Goal: Task Accomplishment & Management: Manage account settings

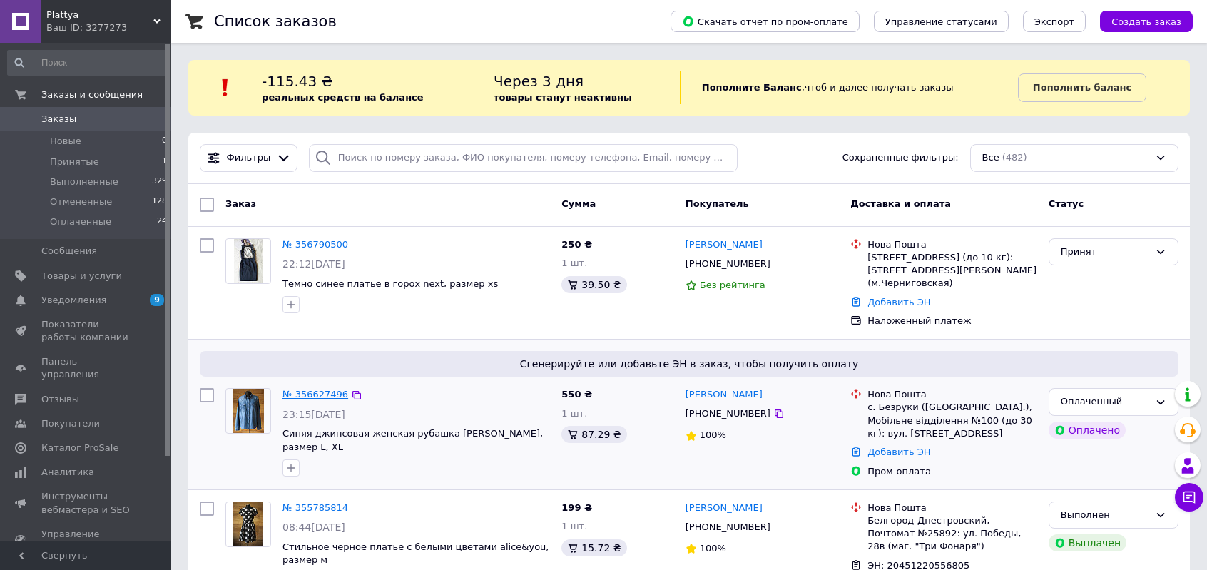
click at [332, 389] on link "№ 356627496" at bounding box center [316, 394] width 66 height 11
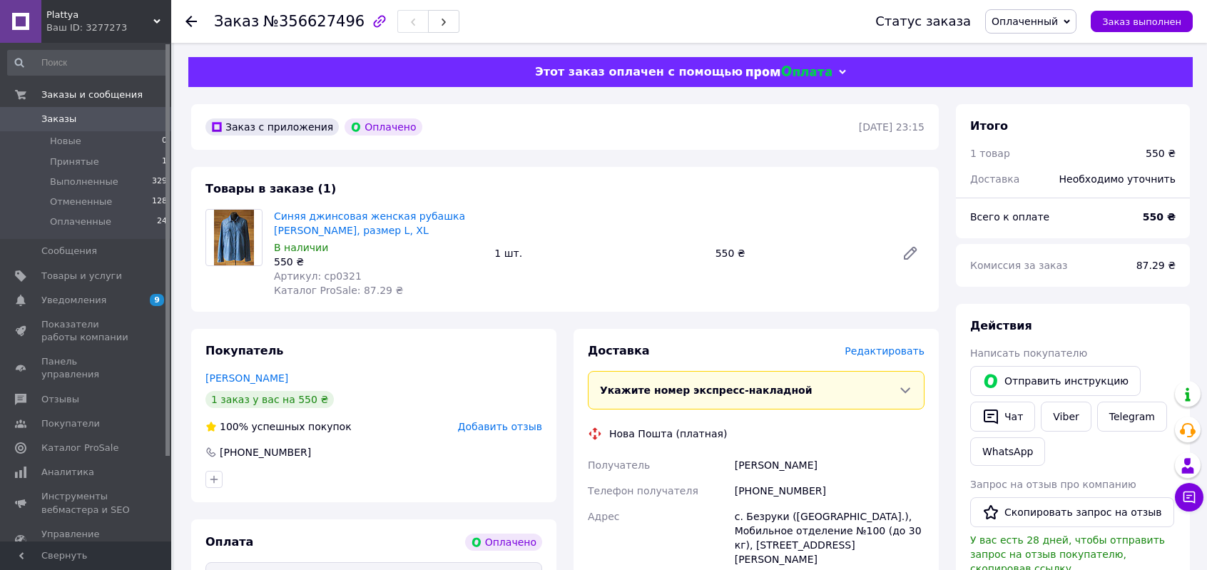
scroll to position [285, 0]
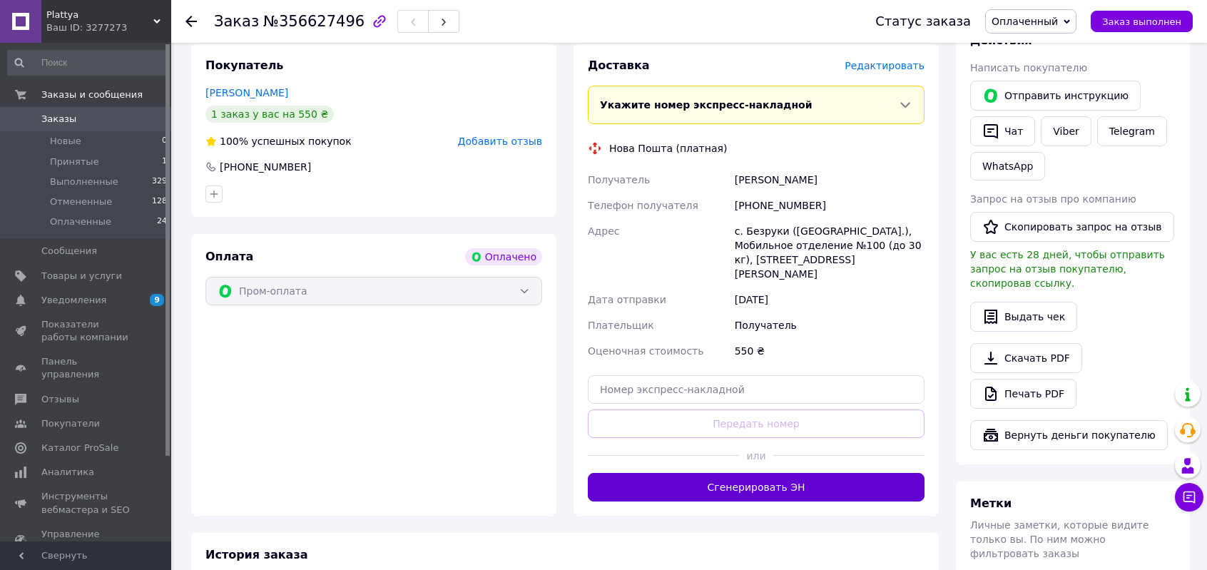
click at [767, 477] on button "Сгенерировать ЭН" at bounding box center [756, 487] width 337 height 29
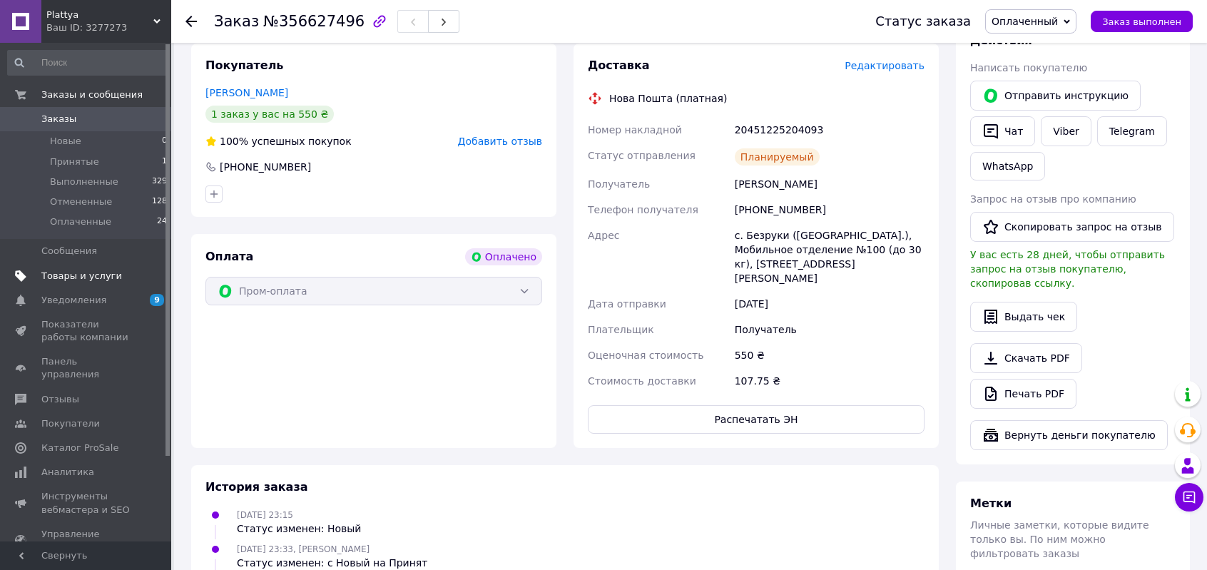
click at [74, 275] on span "Товары и услуги" at bounding box center [81, 276] width 81 height 13
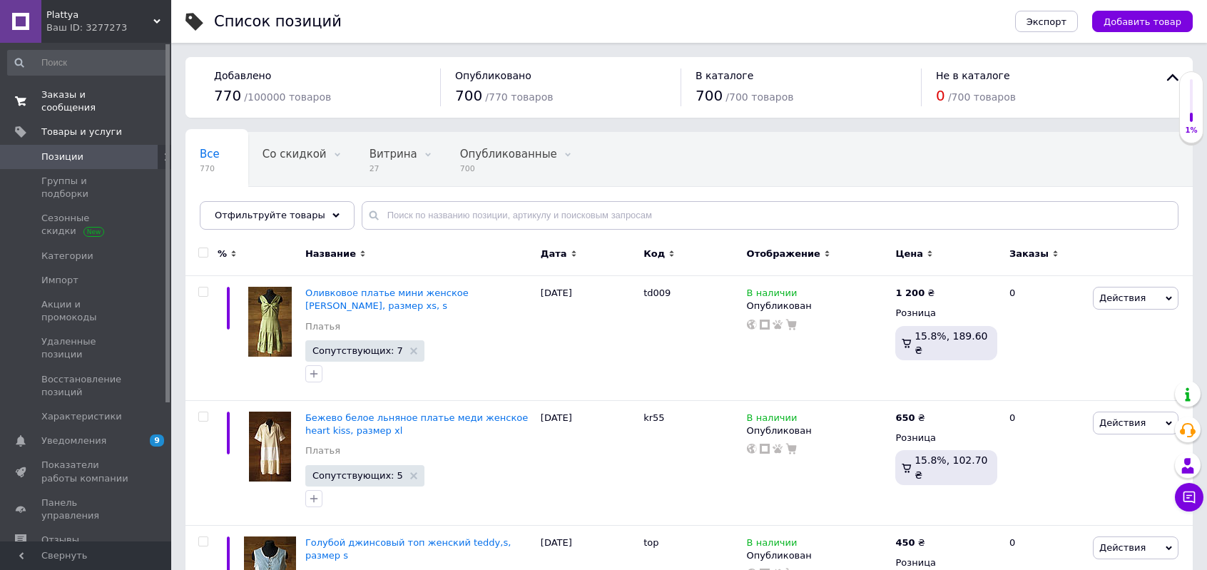
click at [66, 99] on span "Заказы и сообщения" at bounding box center [86, 101] width 91 height 26
